Goal: Task Accomplishment & Management: Manage account settings

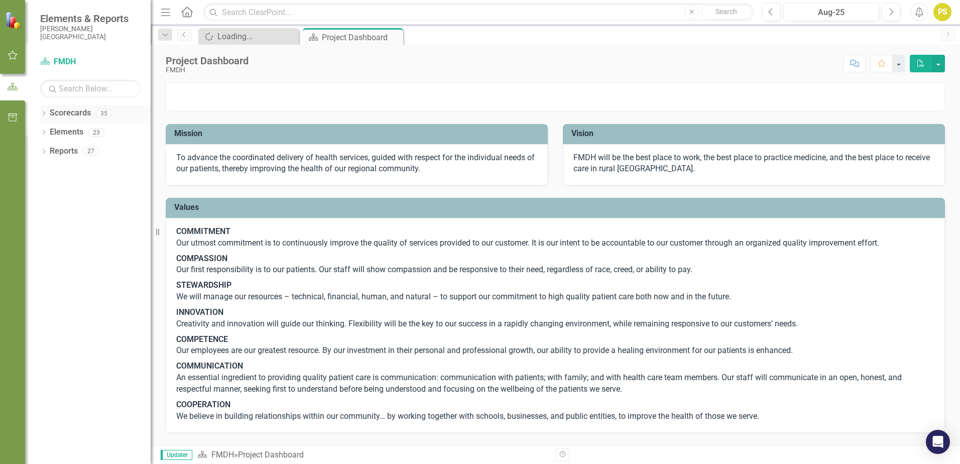
click at [45, 115] on icon "Dropdown" at bounding box center [43, 114] width 7 height 6
click at [50, 128] on div "Dropdown" at bounding box center [49, 132] width 8 height 9
click at [59, 210] on icon "Dropdown" at bounding box center [59, 208] width 8 height 6
click at [84, 267] on link "Patient Access" at bounding box center [112, 266] width 75 height 12
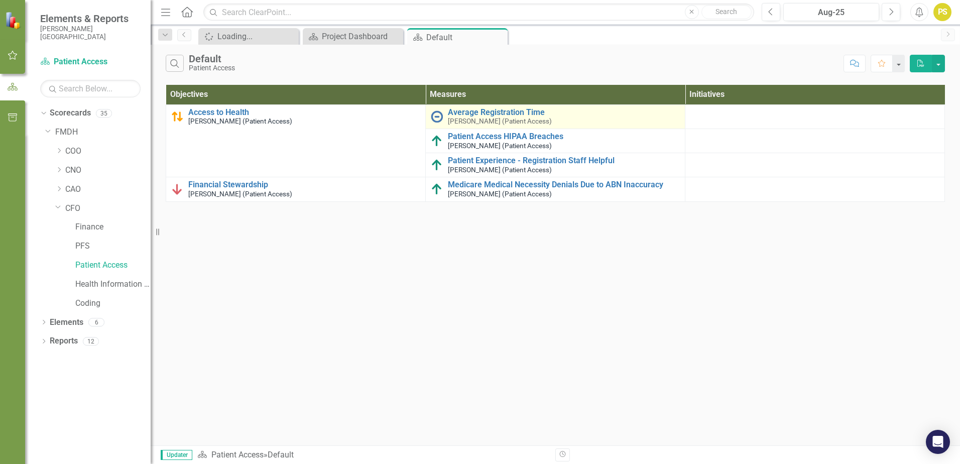
click at [453, 120] on small "Patti Sibley (Patient Access)" at bounding box center [500, 121] width 104 height 8
drag, startPoint x: 453, startPoint y: 120, endPoint x: 434, endPoint y: 116, distance: 19.9
click at [434, 116] on img at bounding box center [437, 116] width 12 height 12
click at [463, 111] on link "Average Registration Time" at bounding box center [564, 112] width 232 height 9
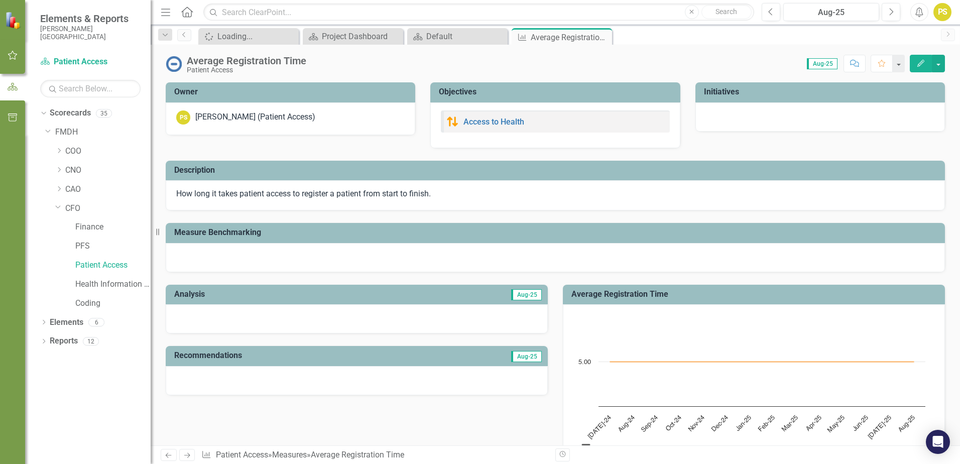
click at [918, 64] on icon "button" at bounding box center [920, 63] width 7 height 7
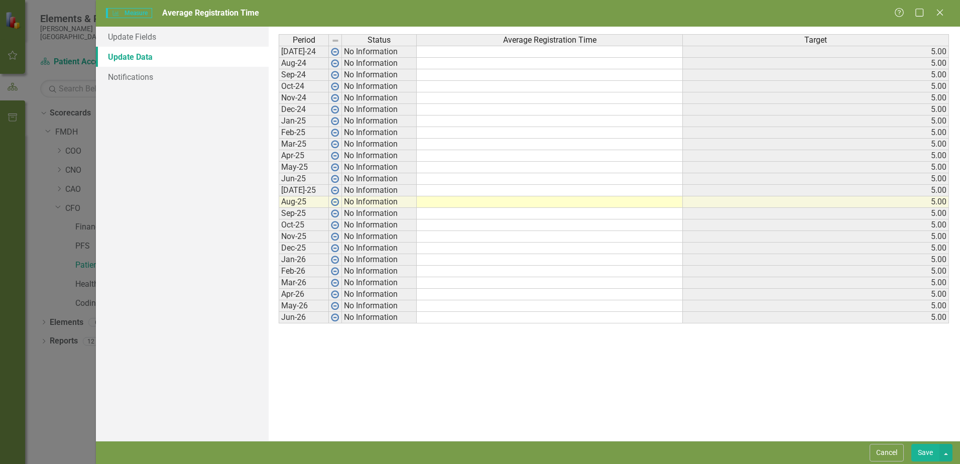
click at [587, 203] on td at bounding box center [550, 202] width 266 height 12
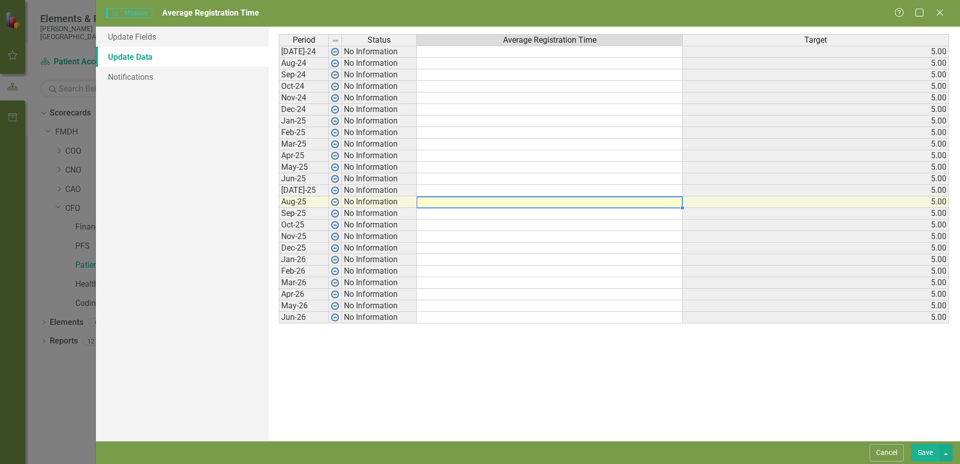
click at [668, 203] on td at bounding box center [550, 202] width 266 height 12
type textarea "1.59"
click at [664, 191] on td at bounding box center [550, 191] width 266 height 12
click at [666, 190] on td at bounding box center [550, 191] width 266 height 12
type textarea "1.59"
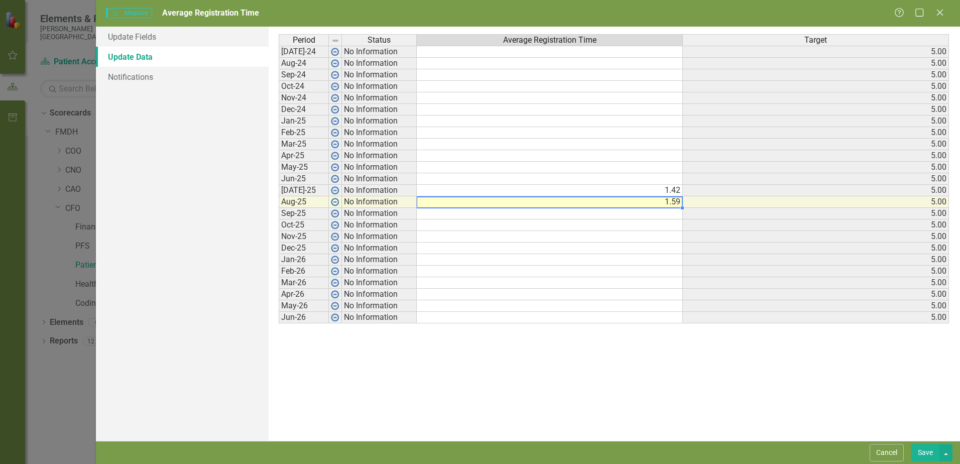
click at [641, 275] on td at bounding box center [550, 272] width 266 height 12
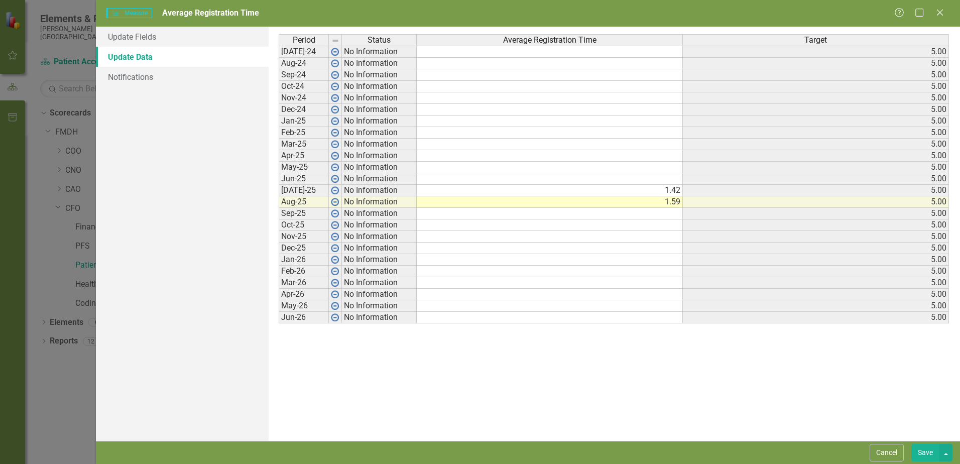
click at [930, 452] on button "Save" at bounding box center [925, 453] width 28 height 18
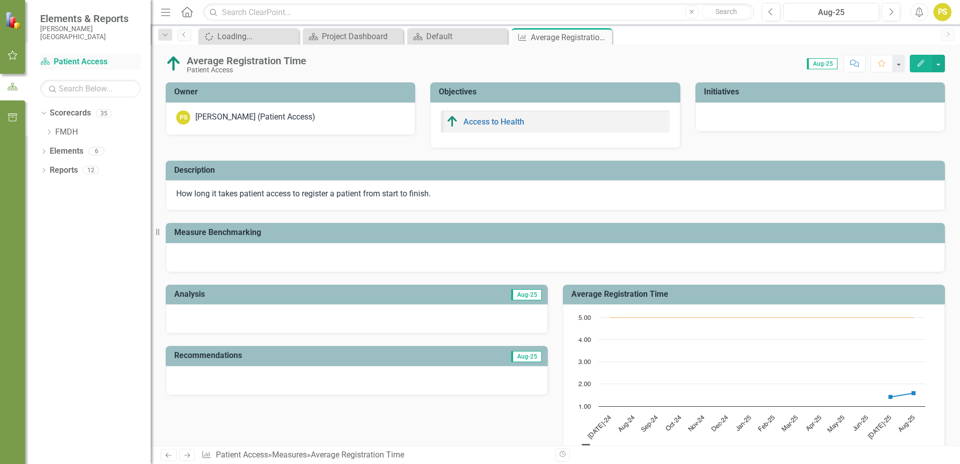
click at [79, 63] on link "Scorecard Patient Access" at bounding box center [90, 62] width 100 height 12
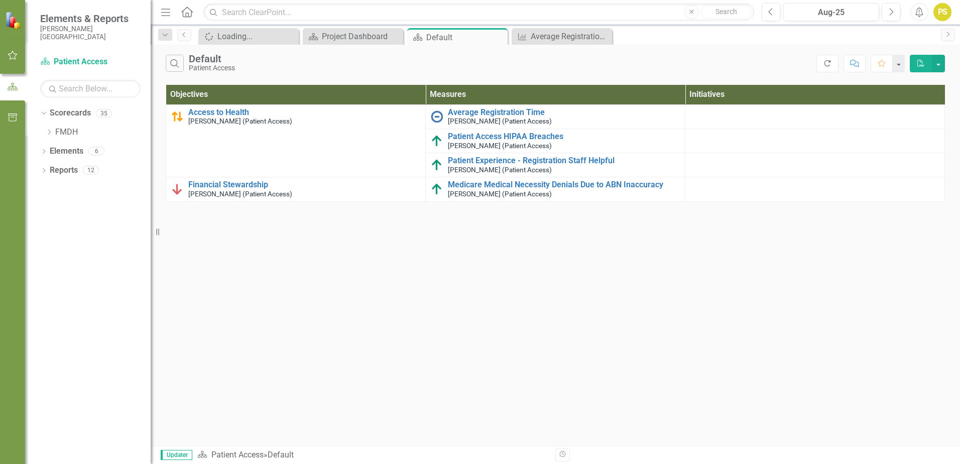
click at [828, 67] on button "Refresh" at bounding box center [827, 64] width 22 height 18
